Goal: Information Seeking & Learning: Learn about a topic

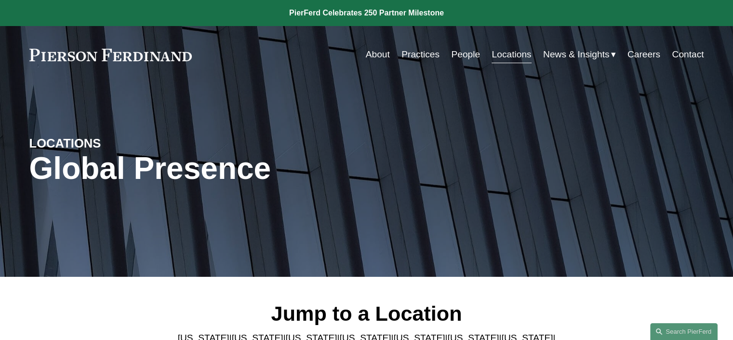
click at [455, 55] on link "People" at bounding box center [465, 54] width 29 height 18
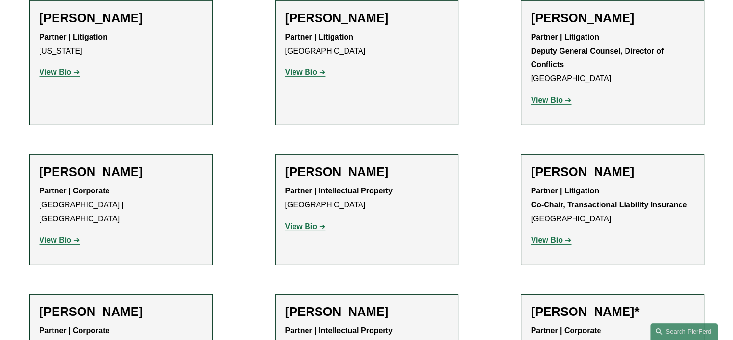
scroll to position [10378, 0]
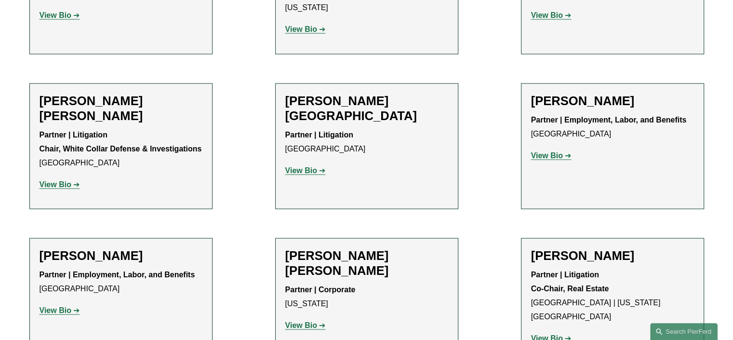
scroll to position [5590, 0]
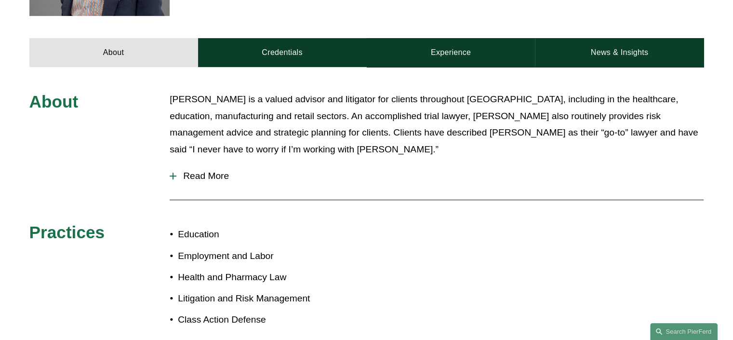
scroll to position [402, 0]
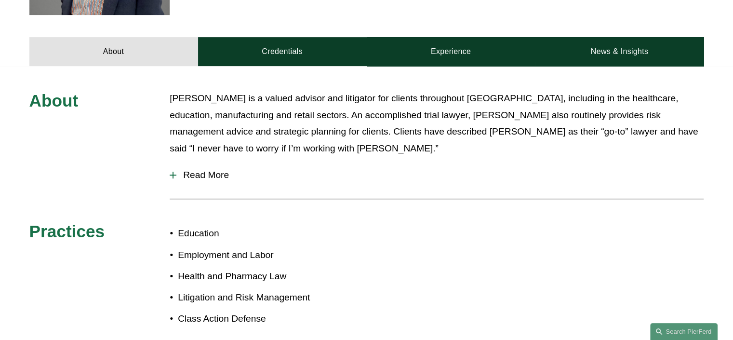
click at [210, 177] on span "Read More" at bounding box center [439, 175] width 527 height 11
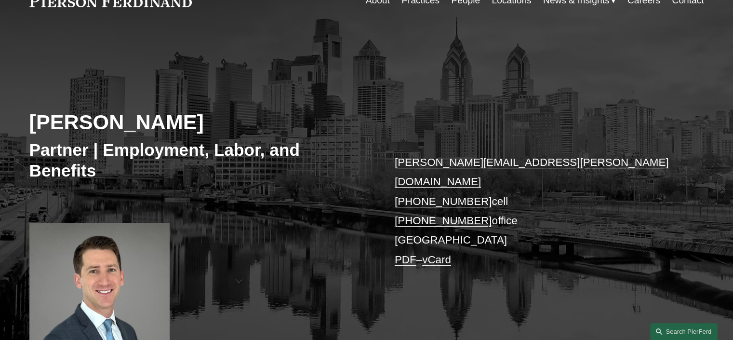
scroll to position [52, 0]
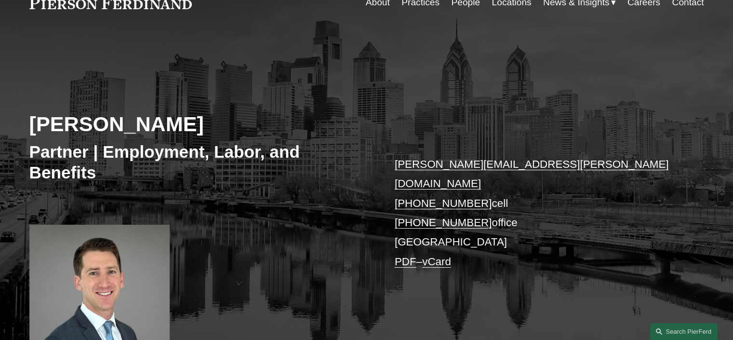
drag, startPoint x: 320, startPoint y: 33, endPoint x: 298, endPoint y: 140, distance: 109.1
drag, startPoint x: 298, startPoint y: 140, endPoint x: 263, endPoint y: 95, distance: 57.3
click at [263, 95] on div "Benjamin K. Jacobs Partner | Employment, Labor, and Benefits benjamin.jacobs@pi…" at bounding box center [366, 205] width 733 height 305
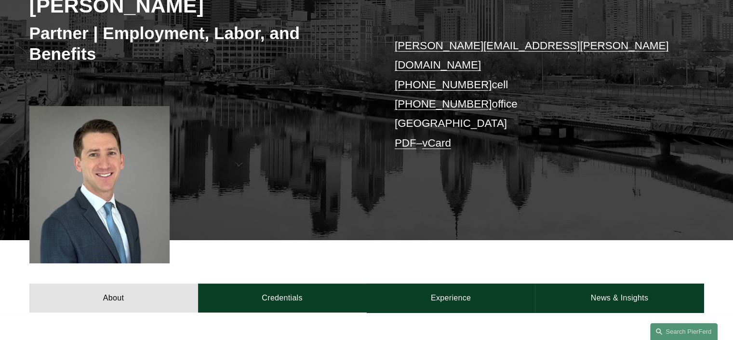
scroll to position [193, 0]
